Goal: Task Accomplishment & Management: Use online tool/utility

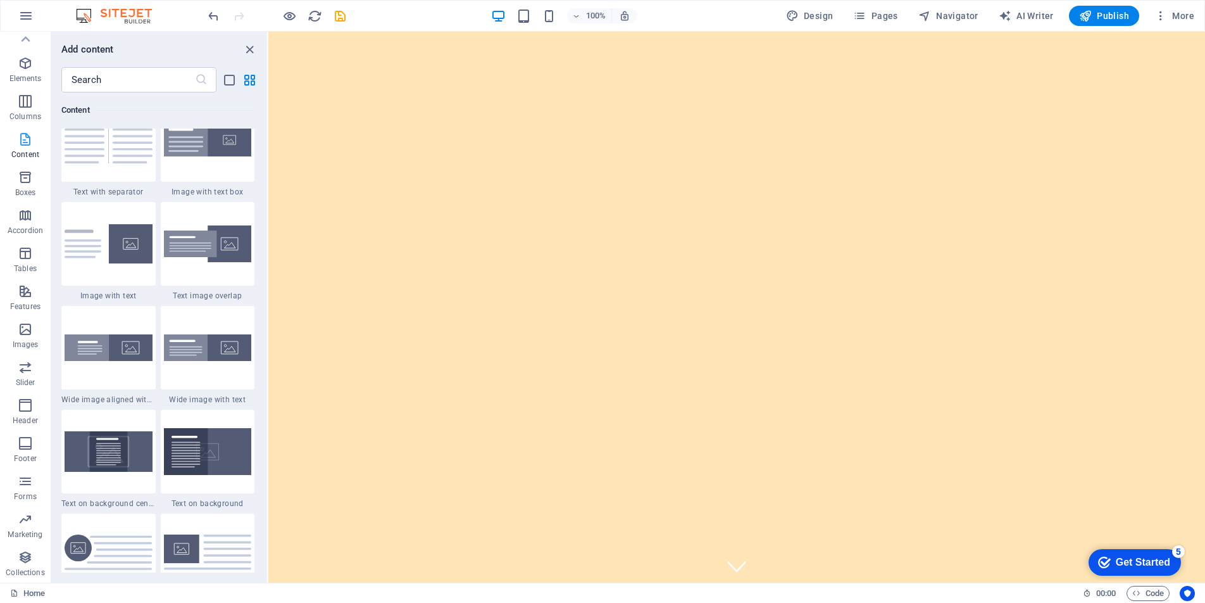
click at [20, 145] on icon "button" at bounding box center [25, 139] width 15 height 15
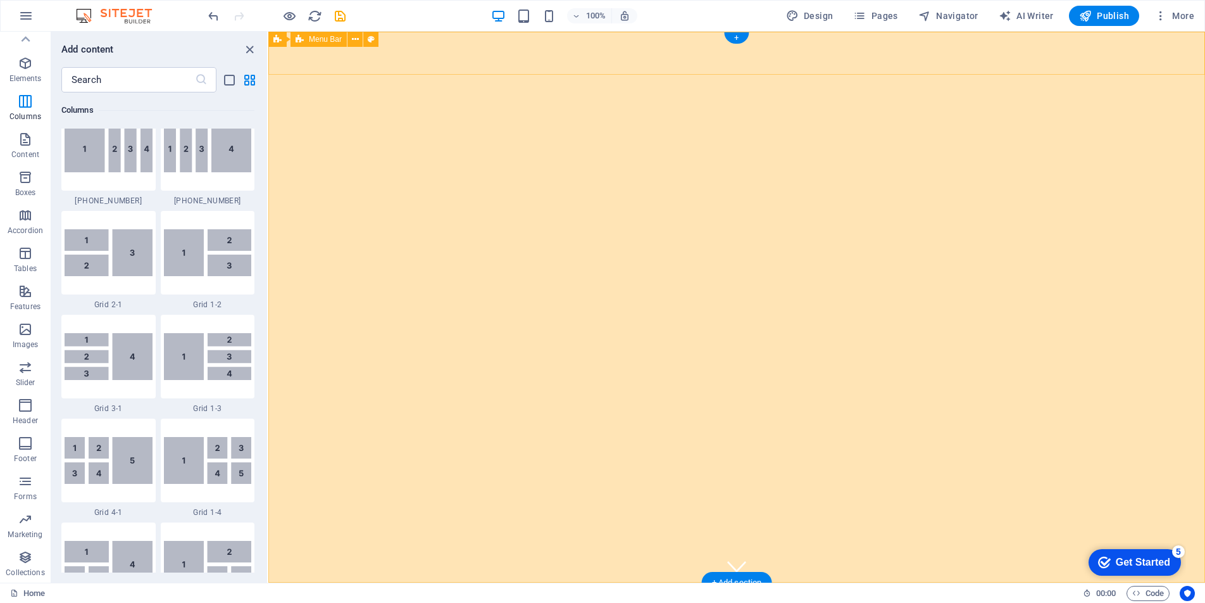
scroll to position [1477, 0]
click at [809, 15] on span "Design" at bounding box center [809, 15] width 47 height 13
select select "px"
select select "200"
select select "px"
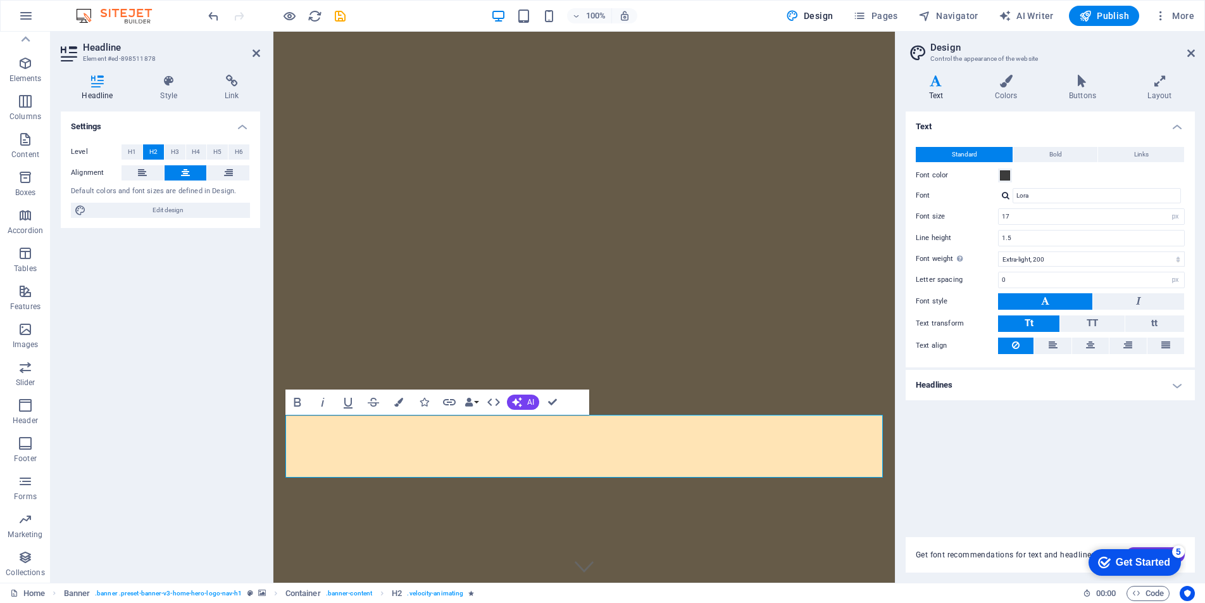
click at [1000, 449] on div "Text Standard Bold Links Font color Font [PERSON_NAME] Font size 17 rem px Line…" at bounding box center [1050, 316] width 289 height 410
click at [95, 291] on div "Settings Level H1 H2 H3 H4 H5 H6 Alignment Default colors and font sizes are de…" at bounding box center [160, 341] width 199 height 461
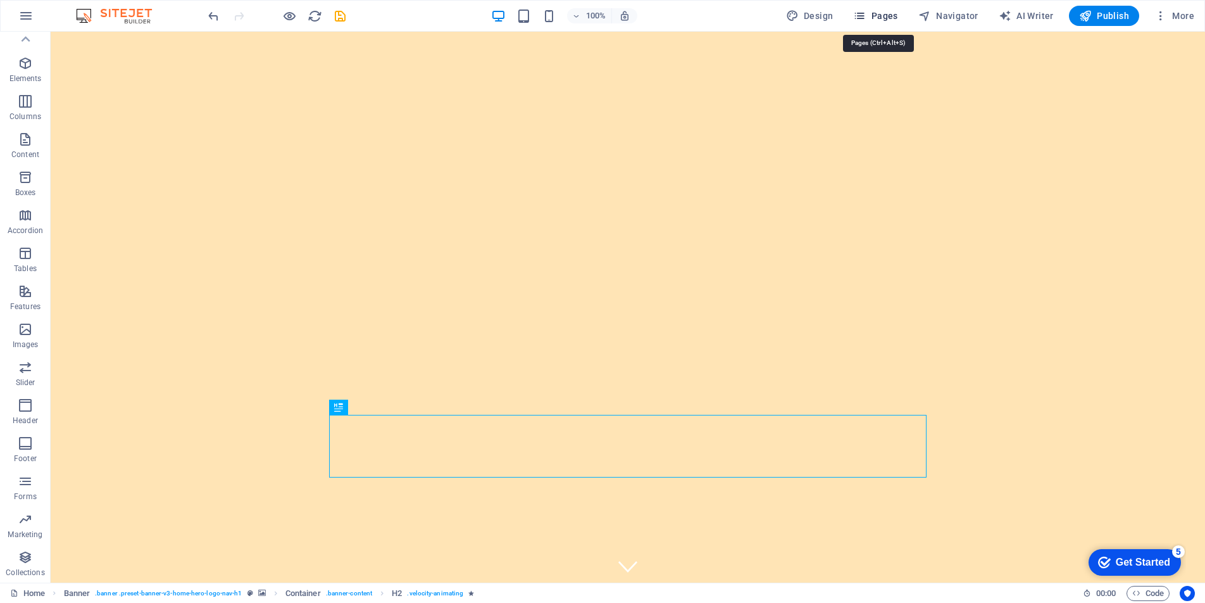
click at [870, 13] on span "Pages" at bounding box center [875, 15] width 44 height 13
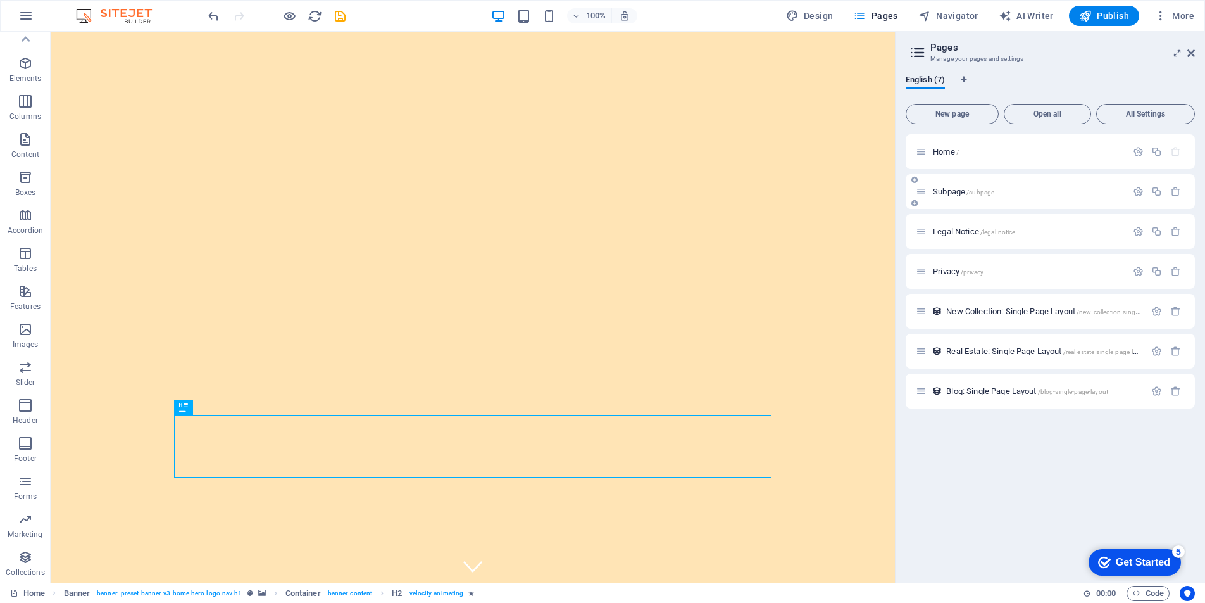
click at [936, 194] on span "Subpage /subpage" at bounding box center [963, 191] width 61 height 9
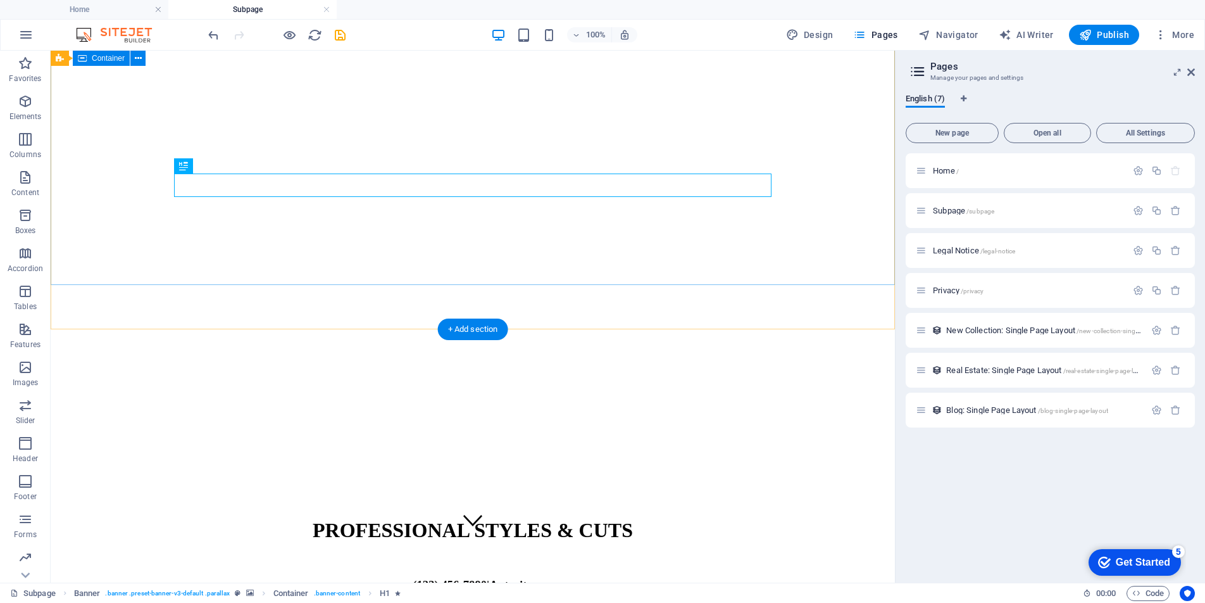
scroll to position [0, 0]
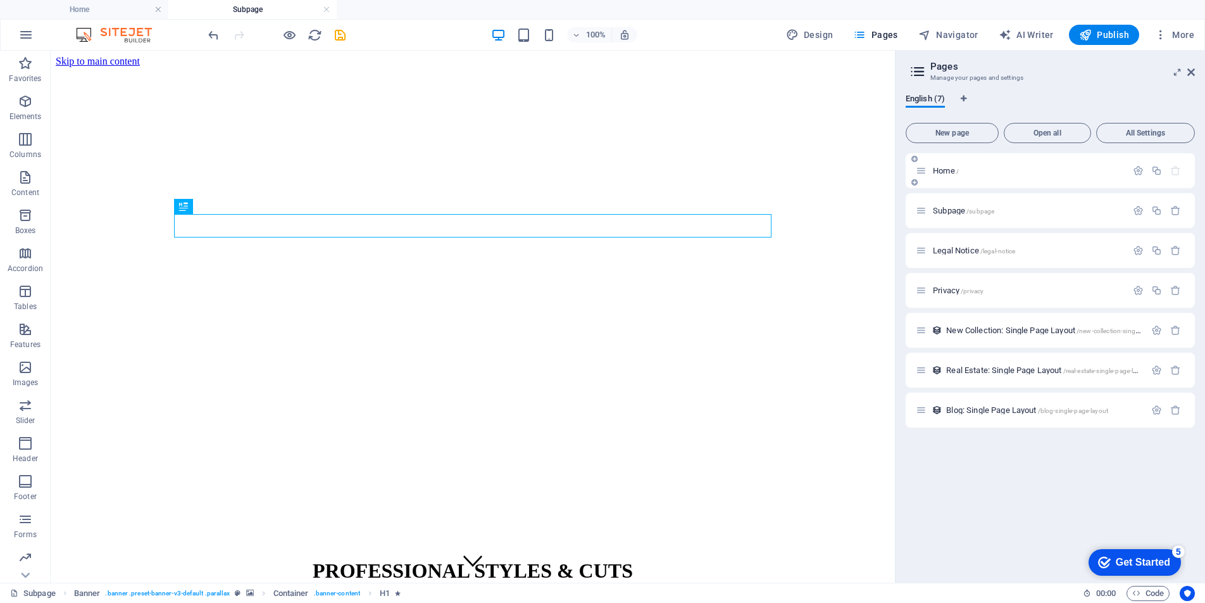
click at [951, 168] on span "Home /" at bounding box center [946, 170] width 26 height 9
